Goal: Task Accomplishment & Management: Complete application form

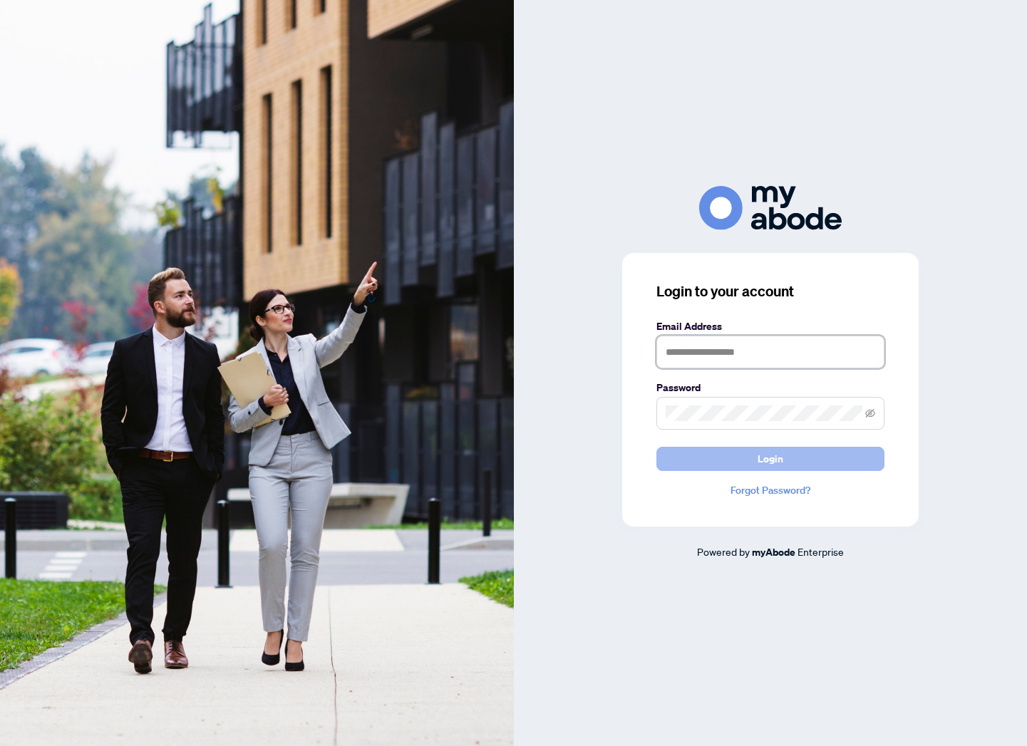
type input "**********"
drag, startPoint x: 786, startPoint y: 464, endPoint x: 819, endPoint y: 456, distance: 34.4
click at [786, 464] on button "Login" at bounding box center [770, 459] width 228 height 24
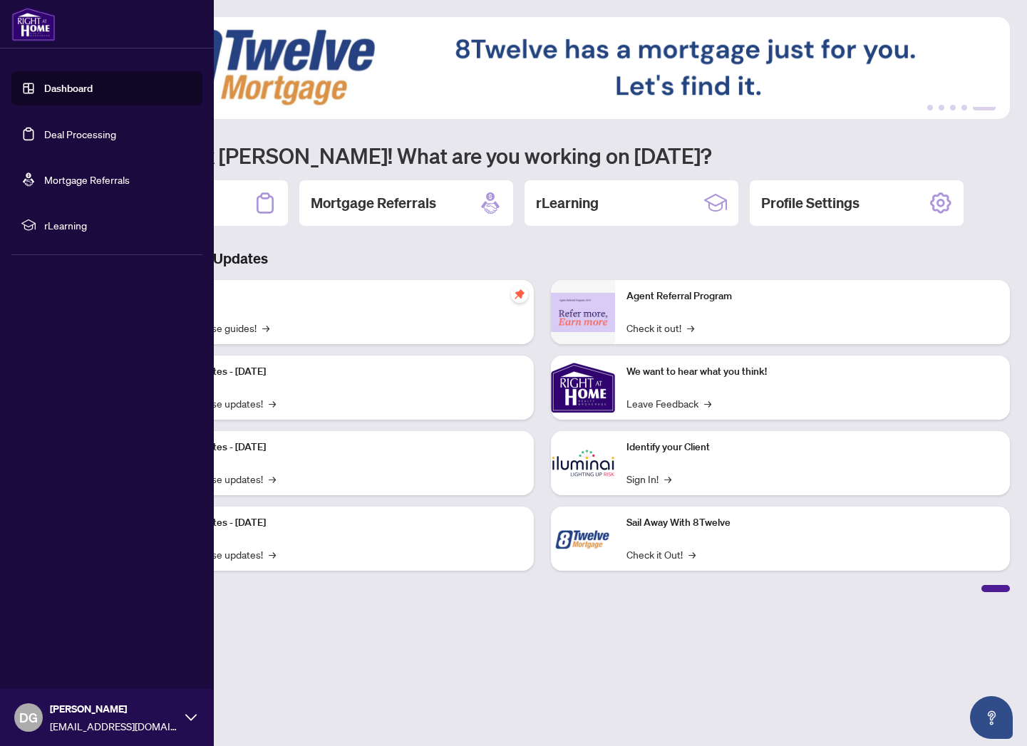
click at [99, 140] on link "Deal Processing" at bounding box center [80, 134] width 72 height 13
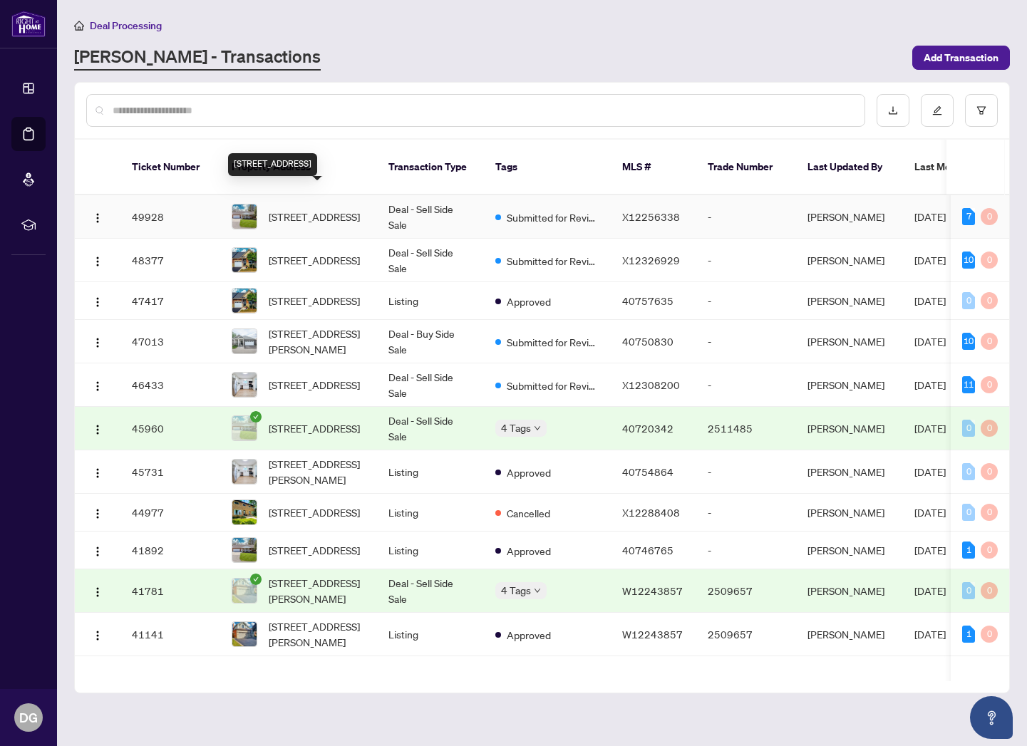
click at [323, 209] on span "[STREET_ADDRESS]" at bounding box center [314, 217] width 91 height 16
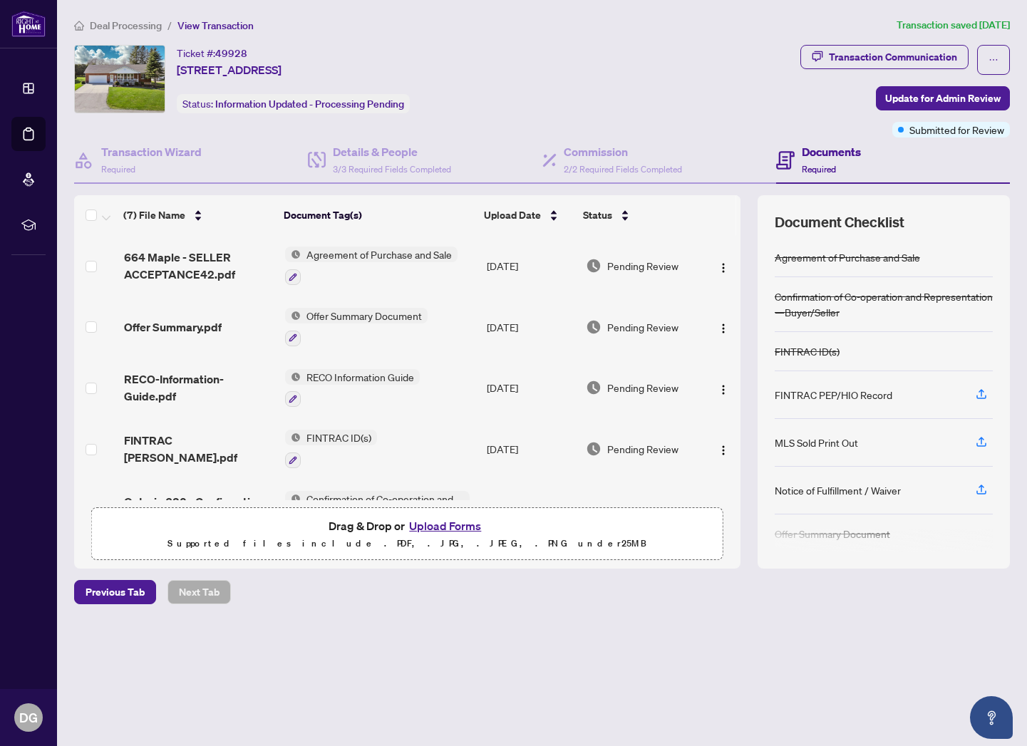
click at [448, 524] on button "Upload Forms" at bounding box center [445, 525] width 81 height 19
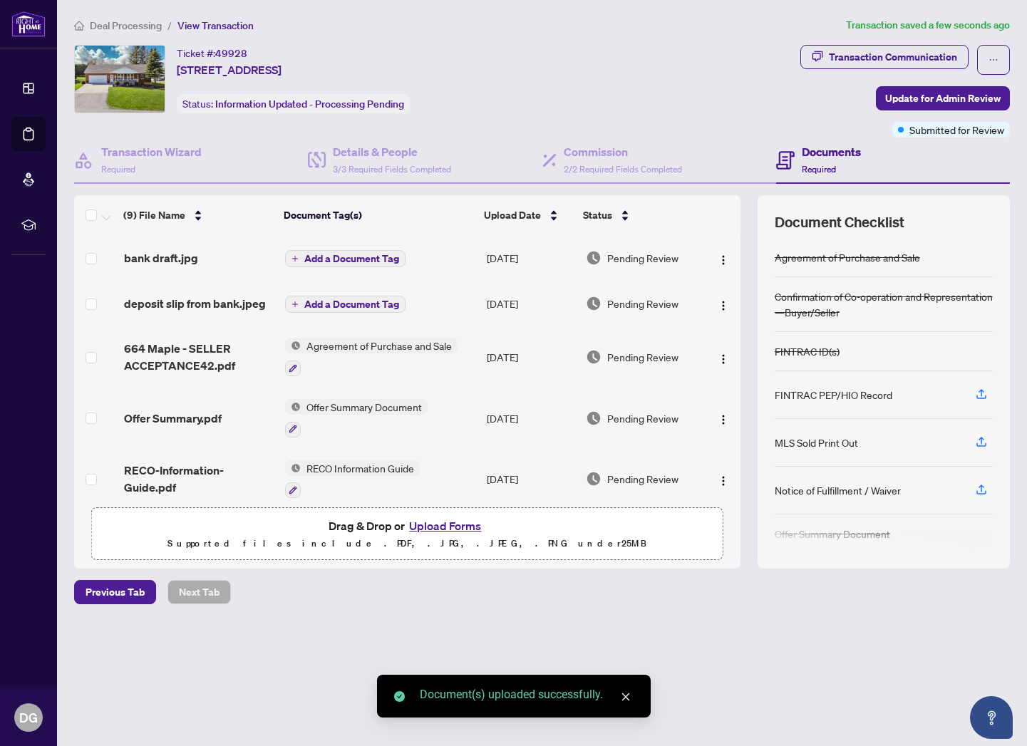
click at [339, 302] on span "Add a Document Tag" at bounding box center [351, 304] width 95 height 10
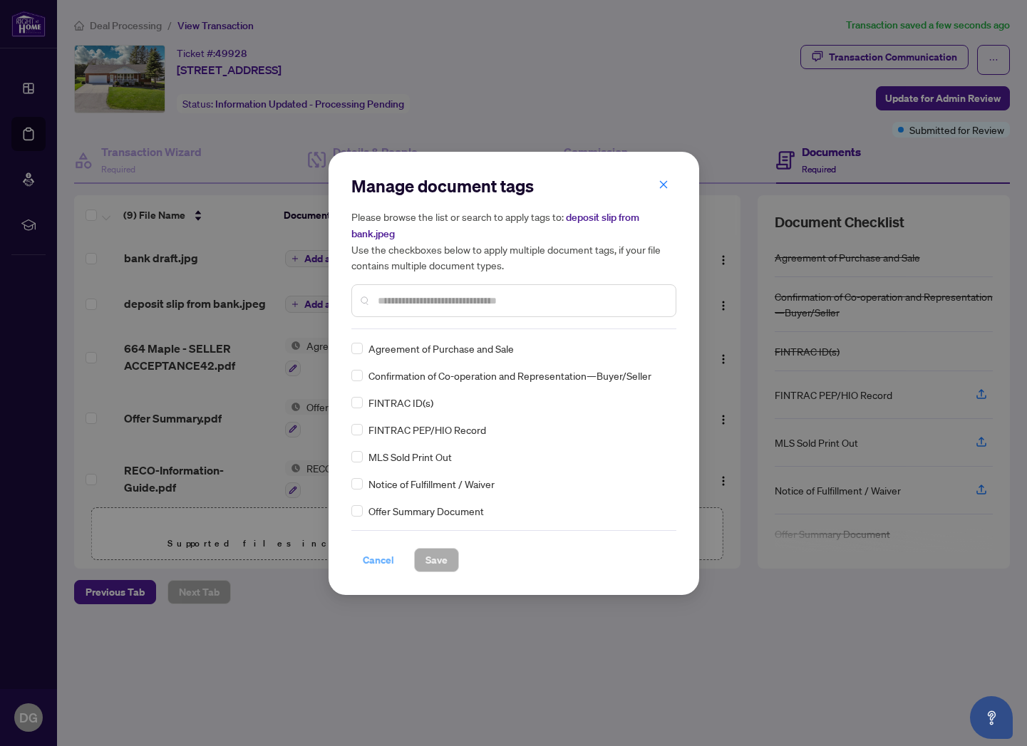
click at [377, 556] on span "Cancel" at bounding box center [378, 560] width 31 height 23
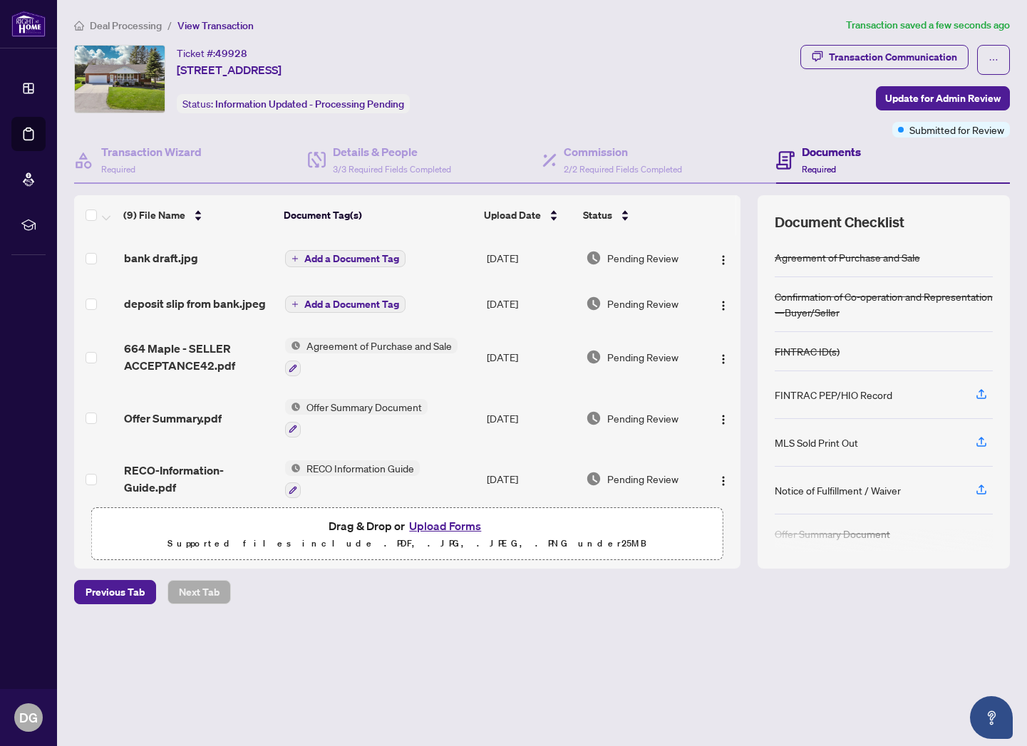
click at [358, 303] on span "Add a Document Tag" at bounding box center [351, 304] width 95 height 10
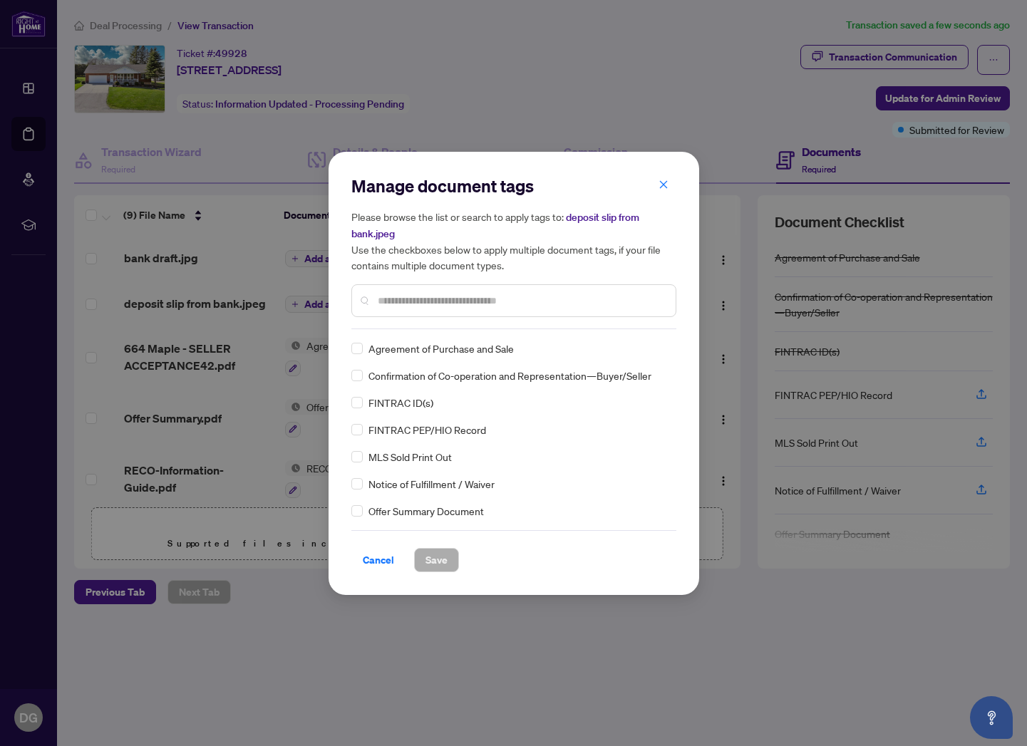
click at [440, 293] on input "text" at bounding box center [521, 301] width 286 height 16
type input "*******"
click at [440, 484] on span "Deposit Slip - Bank" at bounding box center [409, 484] width 83 height 16
click at [437, 555] on span "Save" at bounding box center [436, 560] width 22 height 23
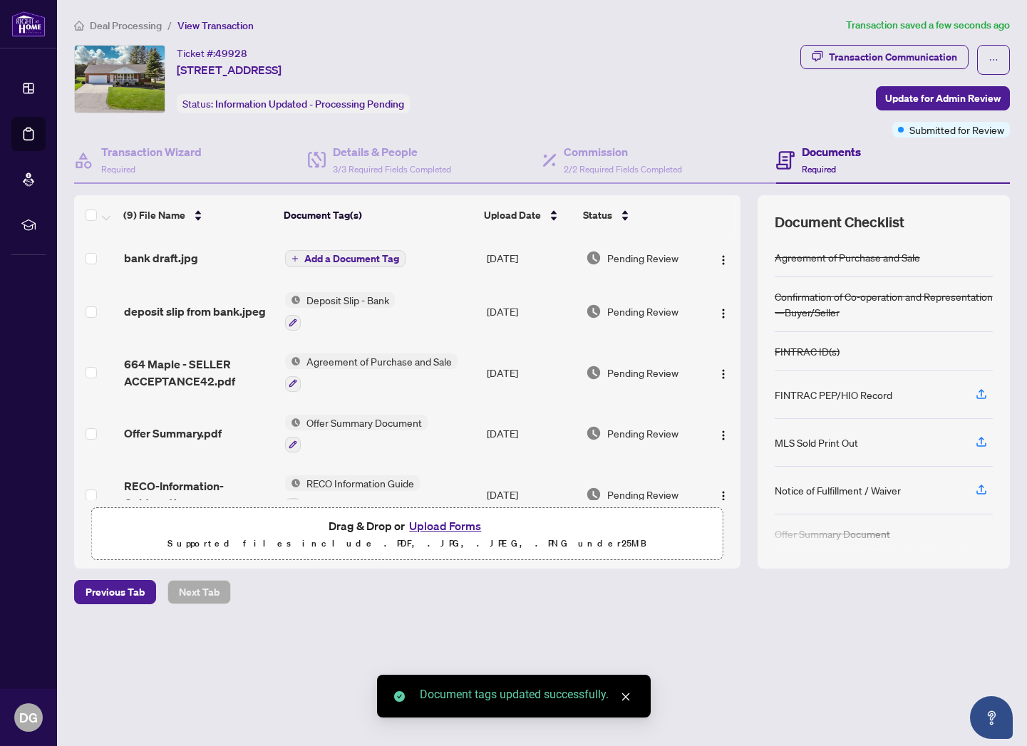
click at [369, 254] on span "Add a Document Tag" at bounding box center [351, 259] width 95 height 10
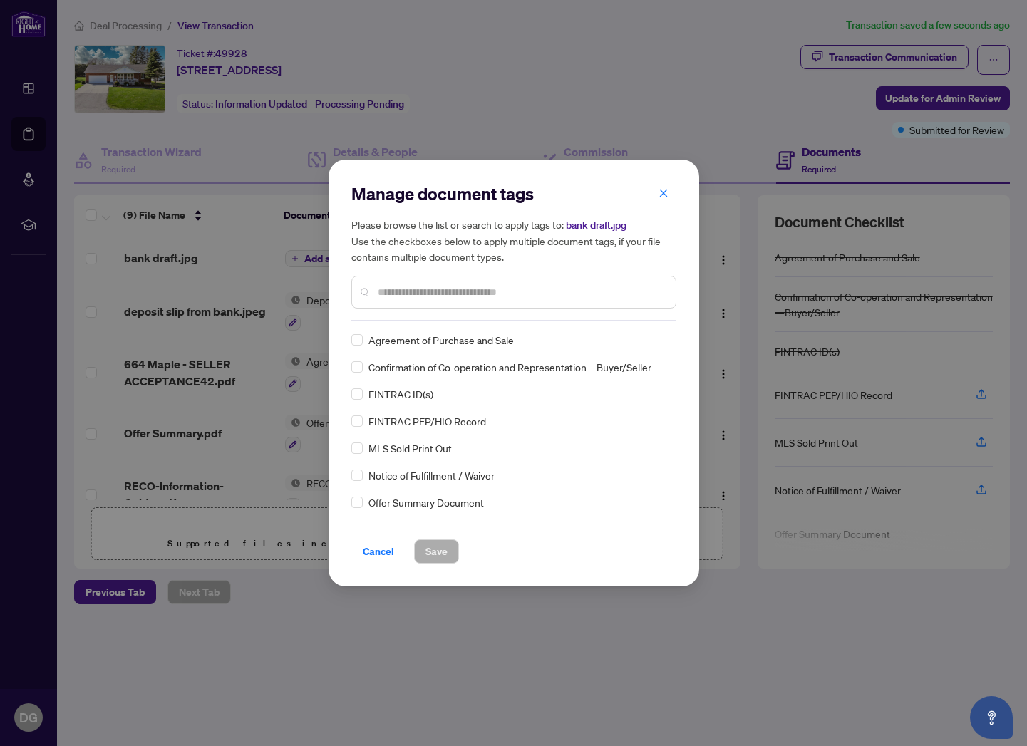
click at [447, 293] on input "text" at bounding box center [521, 292] width 286 height 16
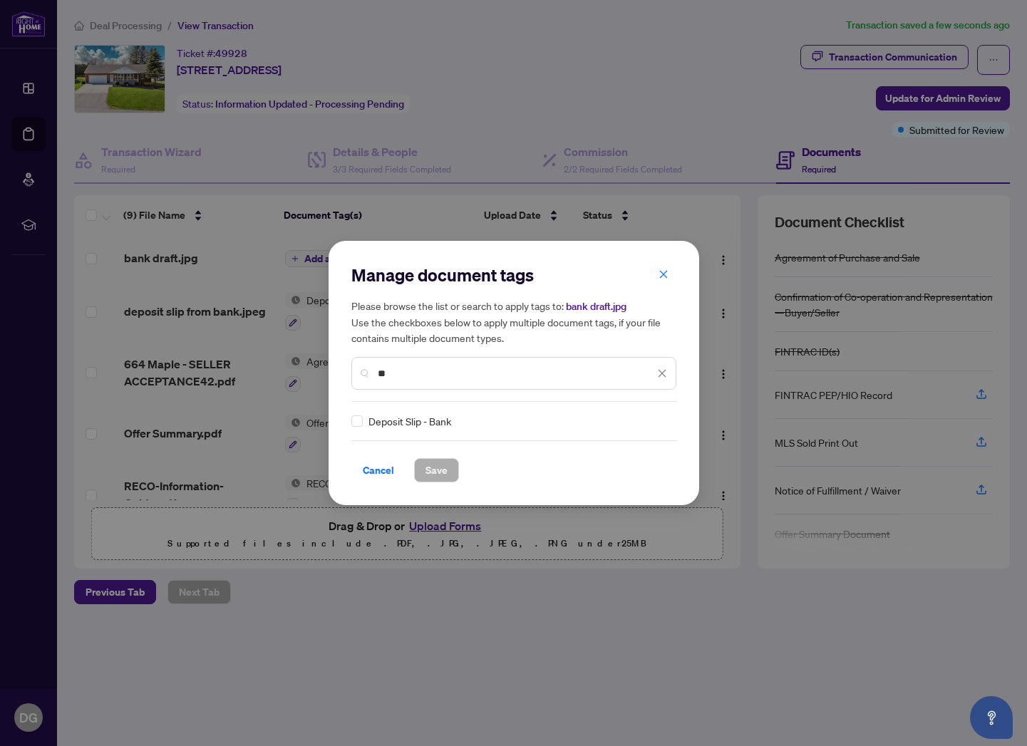
type input "*"
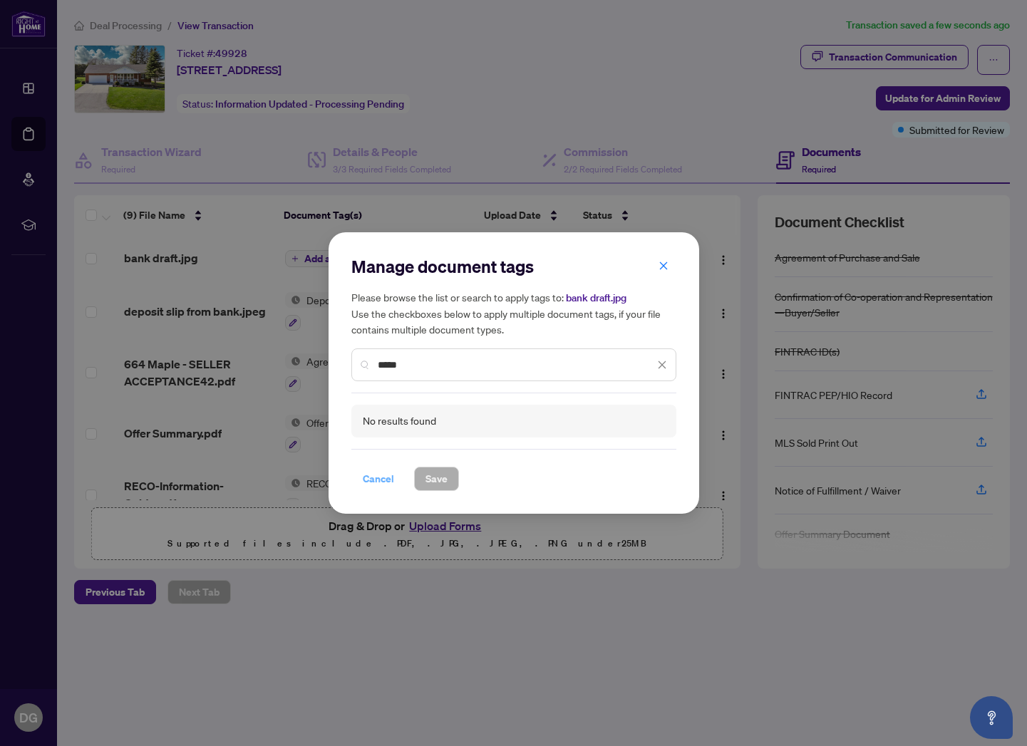
type input "*****"
click at [380, 474] on span "Cancel" at bounding box center [378, 478] width 31 height 23
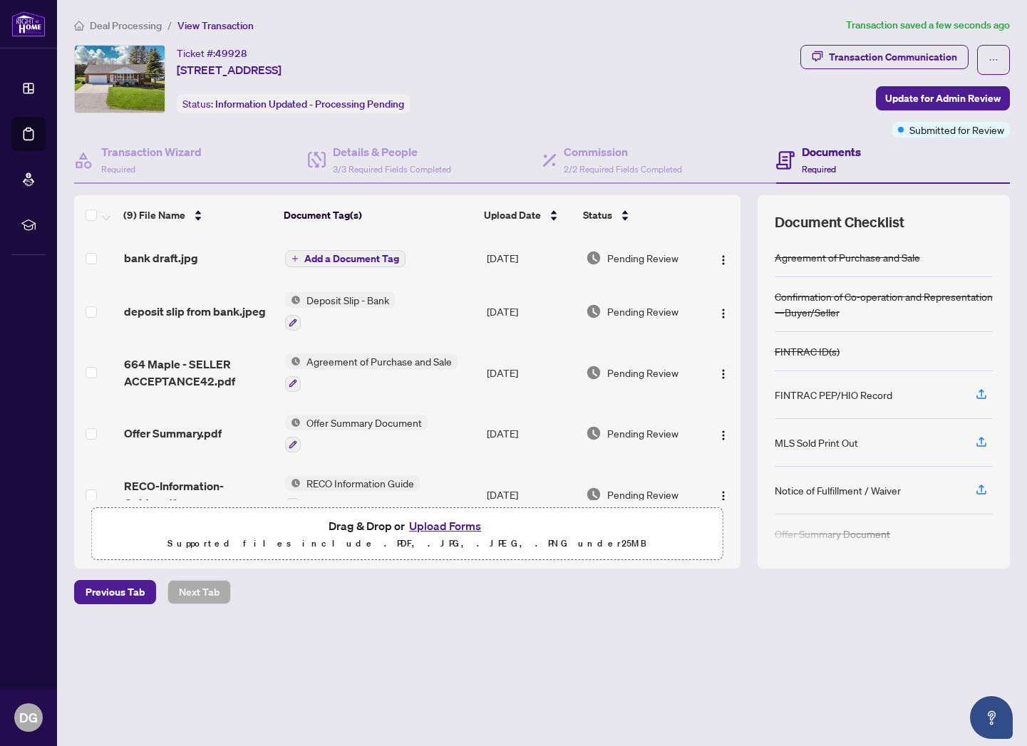
click at [338, 254] on span "Add a Document Tag" at bounding box center [351, 259] width 95 height 10
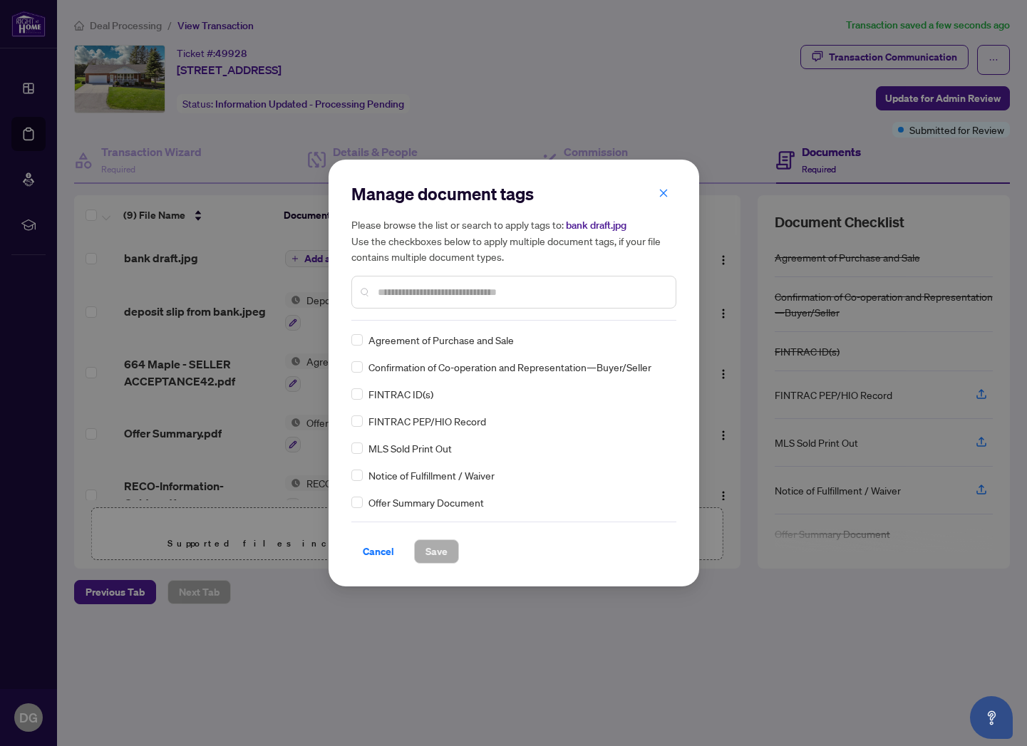
click at [458, 310] on div "Manage document tags Please browse the list or search to apply tags to: bank dr…" at bounding box center [513, 251] width 325 height 138
click at [455, 293] on input "text" at bounding box center [521, 292] width 286 height 16
type input "*******"
click at [435, 551] on span "Save" at bounding box center [436, 551] width 22 height 23
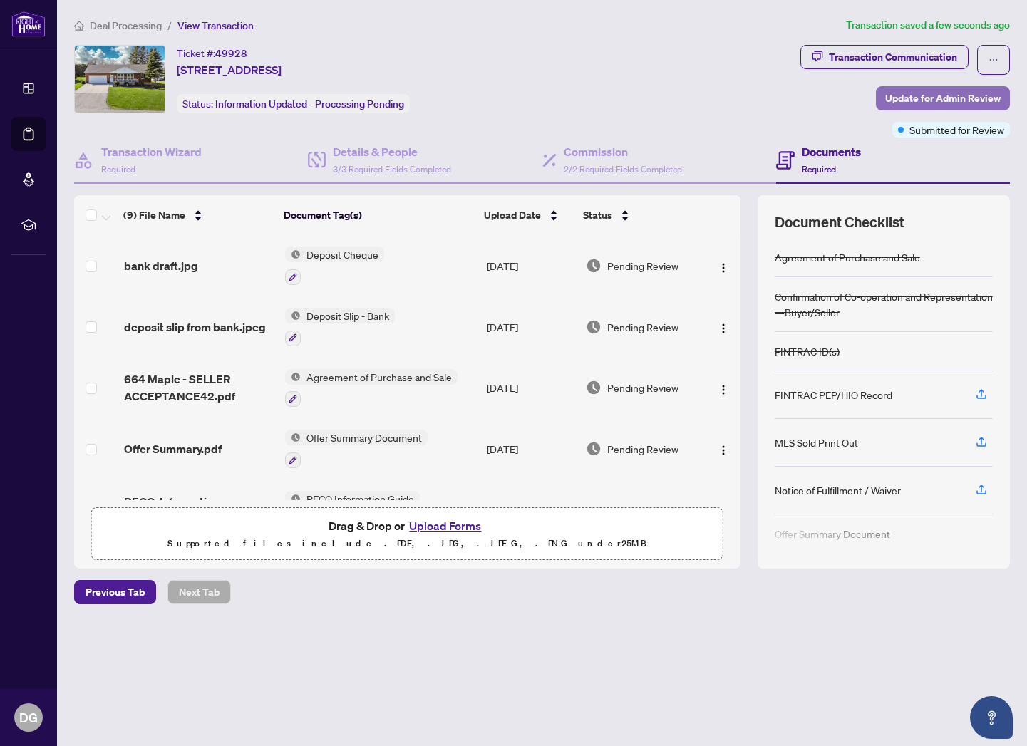
click at [936, 96] on span "Update for Admin Review" at bounding box center [942, 98] width 115 height 23
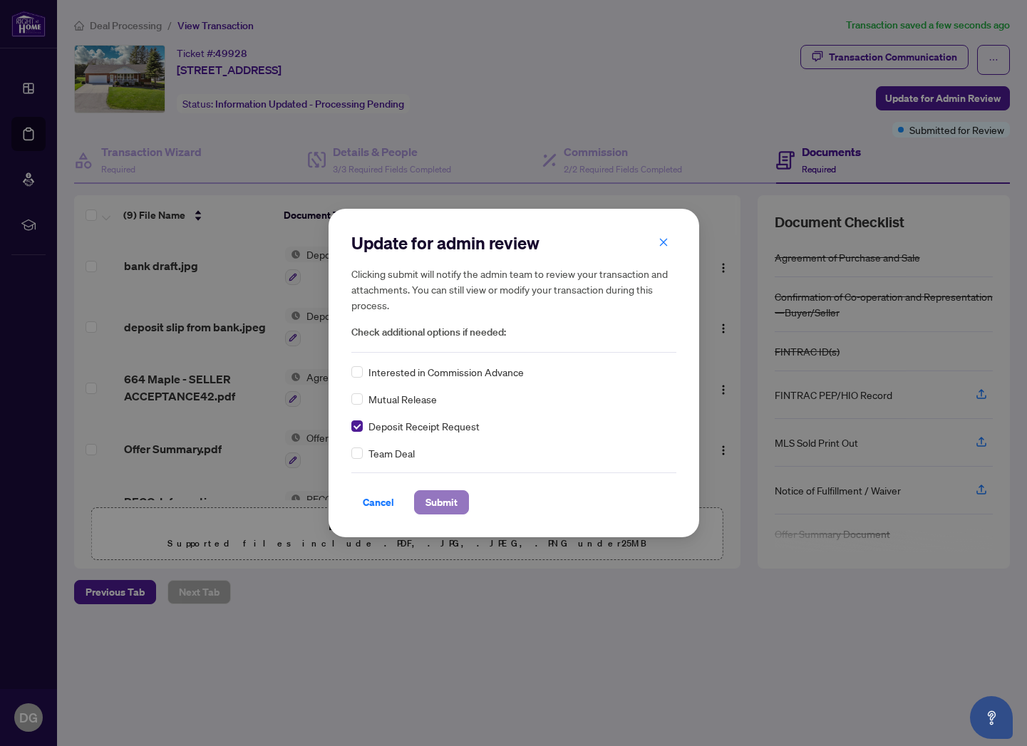
click at [440, 498] on span "Submit" at bounding box center [441, 502] width 32 height 23
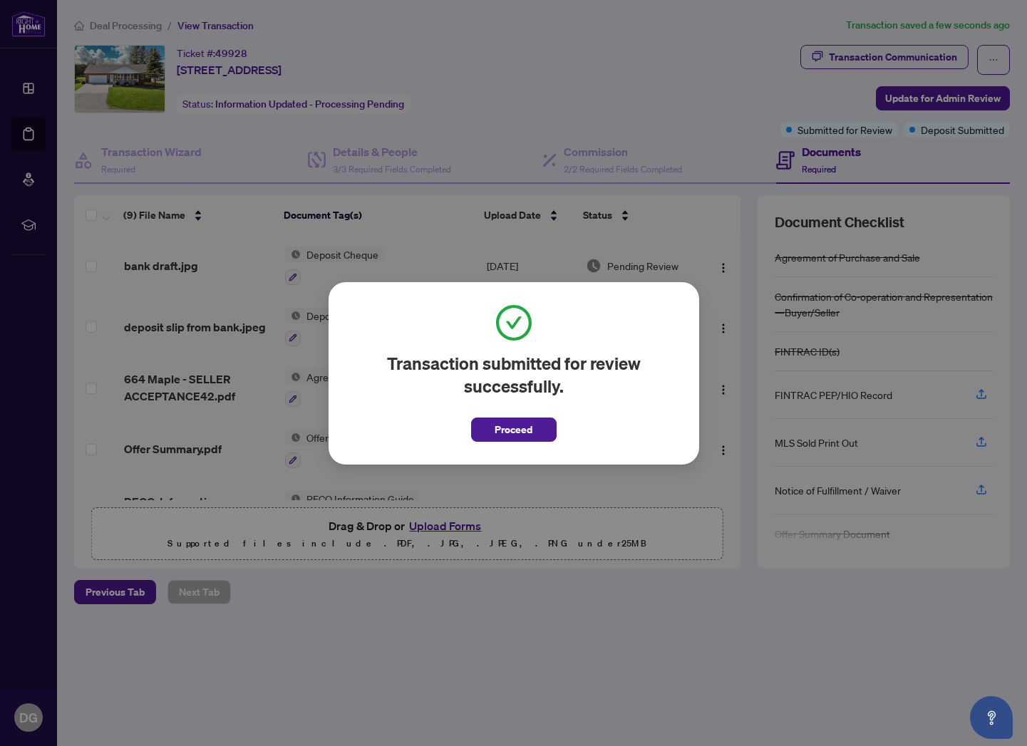
click at [507, 427] on span "Proceed" at bounding box center [513, 429] width 38 height 23
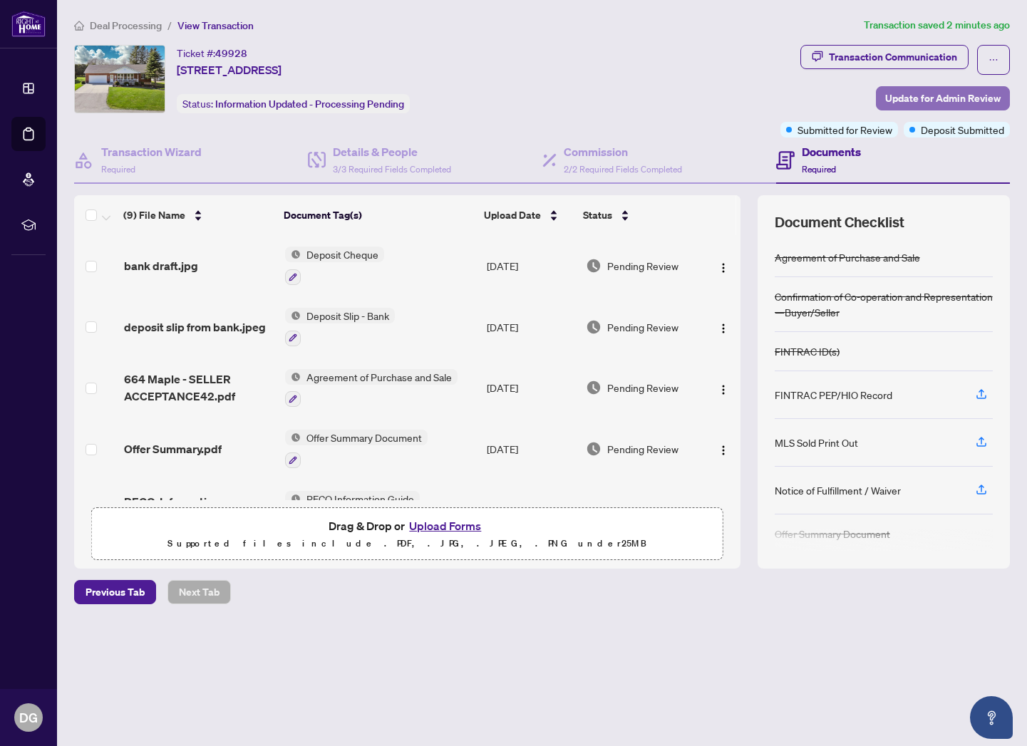
click at [913, 93] on span "Update for Admin Review" at bounding box center [942, 98] width 115 height 23
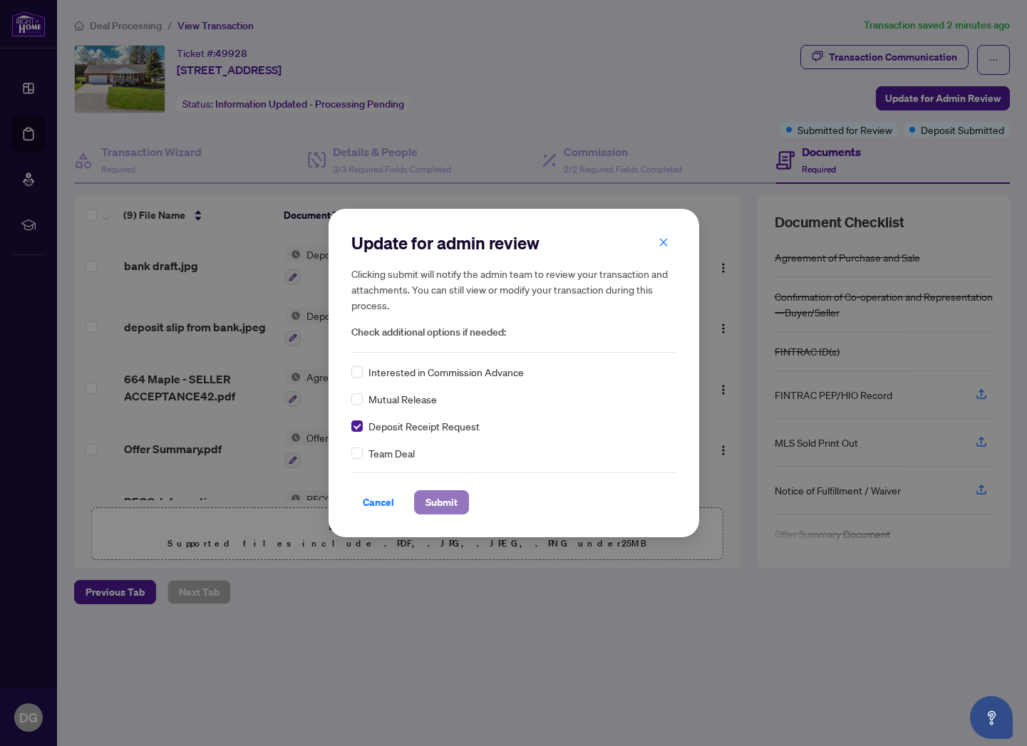
click at [453, 506] on span "Submit" at bounding box center [441, 502] width 32 height 23
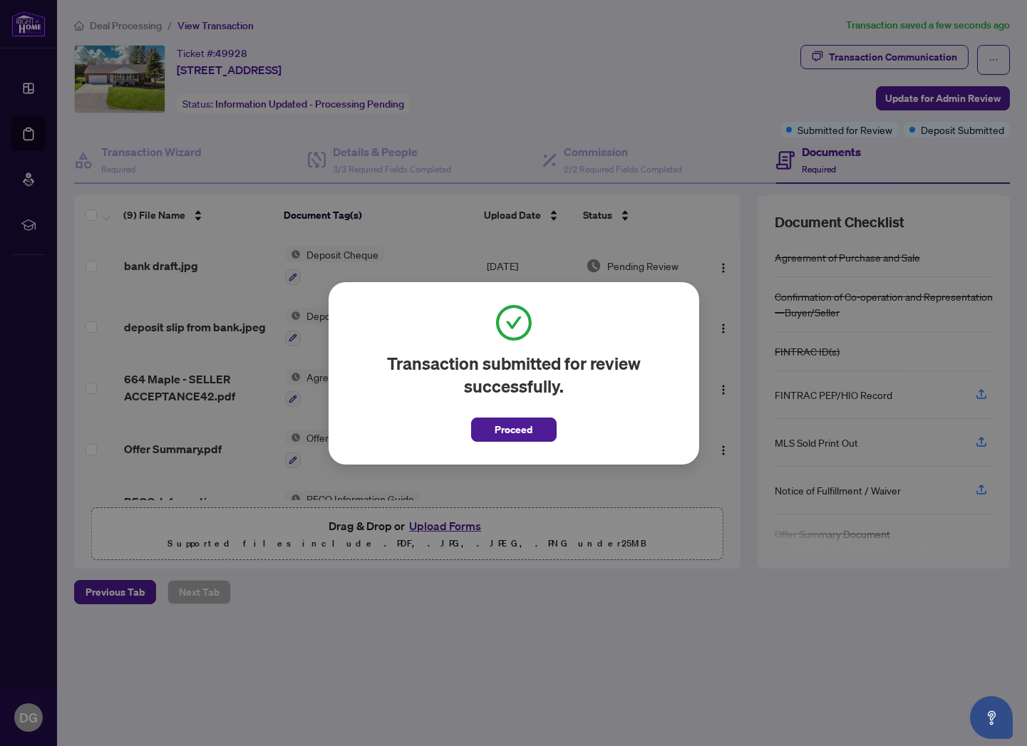
drag, startPoint x: 512, startPoint y: 433, endPoint x: 506, endPoint y: 425, distance: 10.1
click at [512, 433] on span "Proceed" at bounding box center [513, 429] width 38 height 23
